Goal: Task Accomplishment & Management: Manage account settings

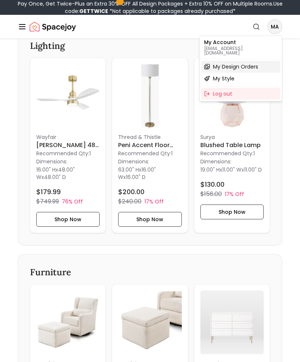
click at [220, 63] on span "My Design Orders" at bounding box center [235, 66] width 45 height 7
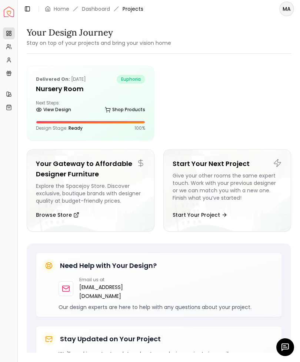
click at [53, 90] on h5 "Nursery Room" at bounding box center [90, 89] width 109 height 10
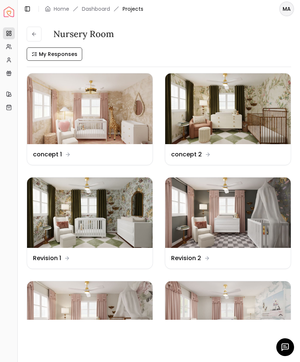
click at [284, 349] on icon "button" at bounding box center [285, 347] width 7 height 7
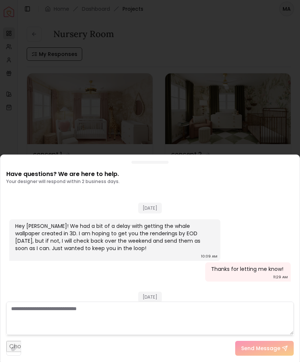
scroll to position [802, 0]
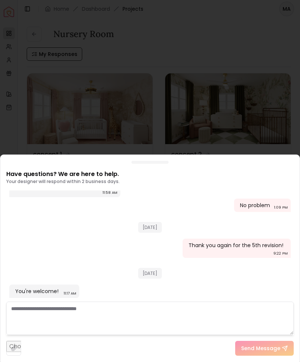
click at [237, 49] on div at bounding box center [150, 181] width 300 height 362
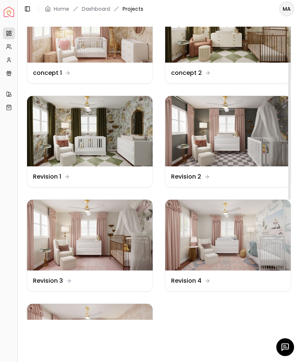
scroll to position [116, 0]
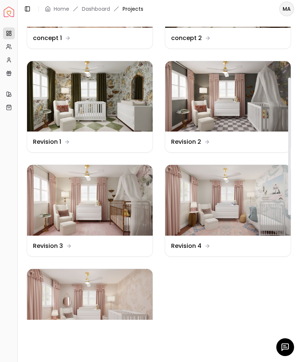
click at [54, 297] on img at bounding box center [90, 304] width 126 height 71
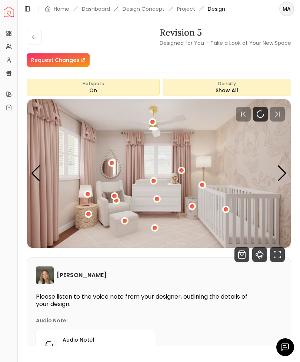
click at [278, 257] on icon "Fullscreen" at bounding box center [277, 254] width 15 height 15
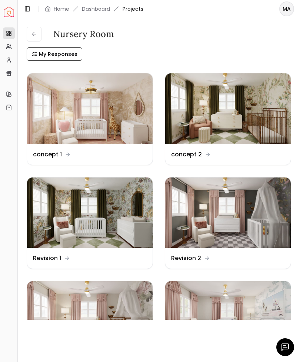
click at [52, 309] on img at bounding box center [90, 316] width 126 height 71
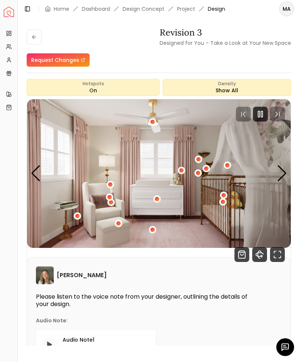
click at [282, 256] on icon "Fullscreen" at bounding box center [277, 254] width 15 height 15
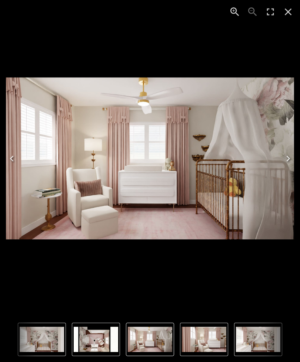
click at [285, 14] on icon "Close" at bounding box center [288, 12] width 12 height 12
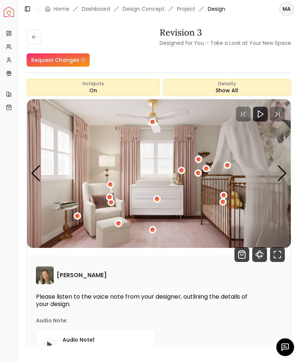
click at [259, 254] on icon "360 View" at bounding box center [259, 254] width 15 height 15
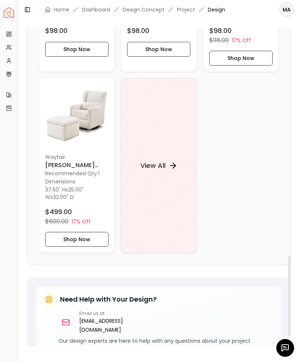
scroll to position [964, 0]
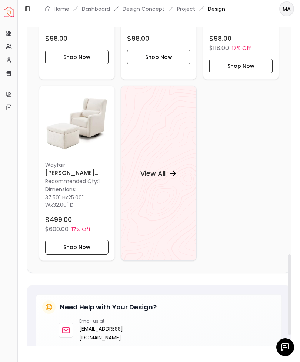
click at [148, 177] on h4 "View All" at bounding box center [152, 173] width 25 height 10
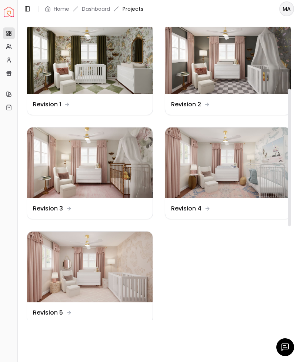
scroll to position [155, 0]
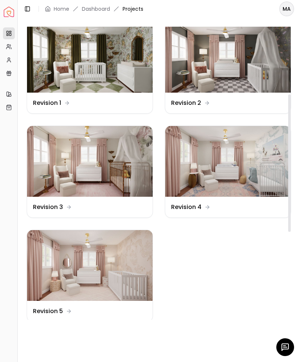
click at [65, 269] on img at bounding box center [90, 265] width 126 height 71
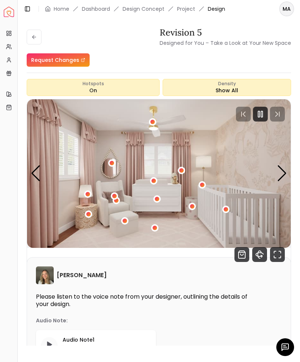
click at [273, 248] on icon "Fullscreen" at bounding box center [277, 254] width 15 height 15
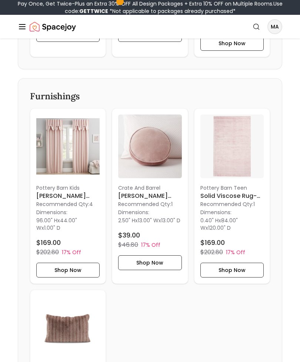
scroll to position [1061, 0]
click at [219, 156] on img at bounding box center [231, 145] width 63 height 63
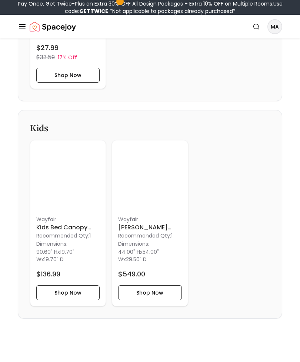
scroll to position [1437, 0]
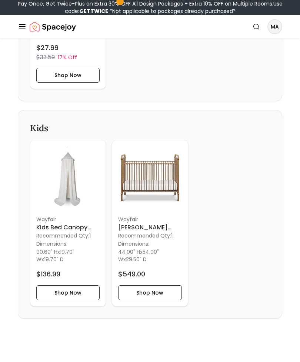
click at [63, 190] on img at bounding box center [67, 177] width 63 height 63
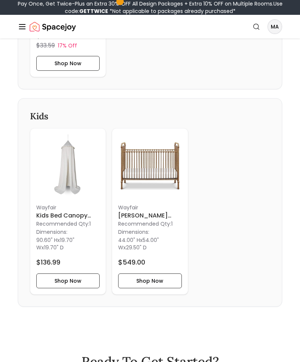
click at [46, 220] on h6 "Kids Bed Canopy With Frills Cotton Hanging Tent" at bounding box center [67, 215] width 63 height 9
click at [133, 220] on h6 "Abigail Greenguard Gold Certified 3 in 1 Convertible Crib" at bounding box center [149, 215] width 63 height 9
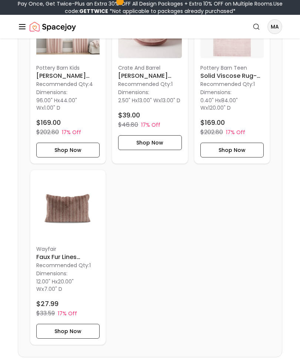
scroll to position [1180, 0]
